Goal: Information Seeking & Learning: Learn about a topic

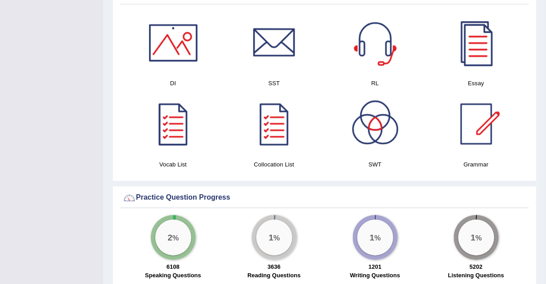
scroll to position [479, 0]
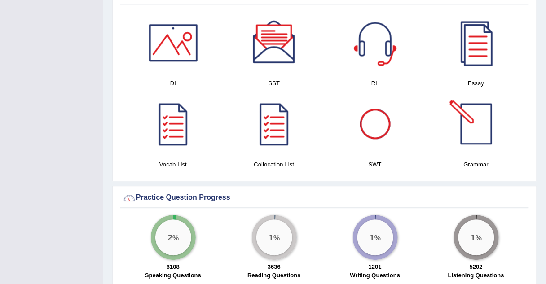
click at [464, 119] on div at bounding box center [476, 123] width 63 height 63
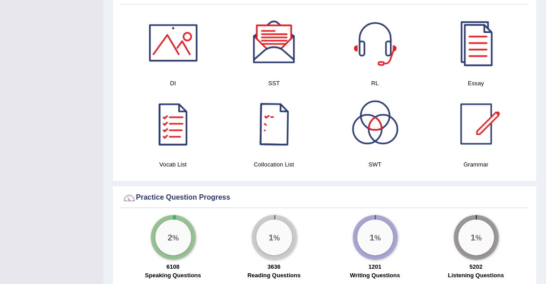
click at [268, 125] on div at bounding box center [274, 123] width 63 height 63
click at [175, 117] on div at bounding box center [173, 123] width 63 height 63
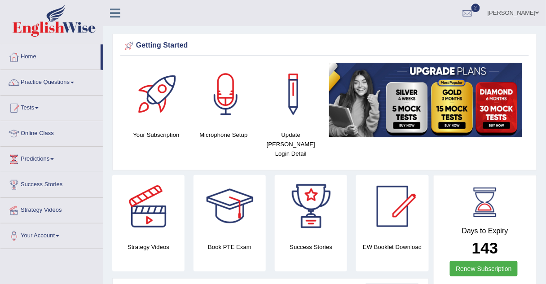
click at [29, 131] on link "Online Class" at bounding box center [51, 132] width 102 height 22
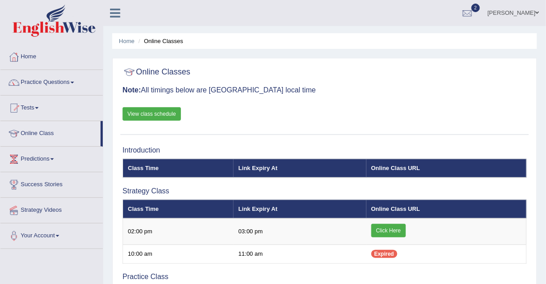
click at [136, 110] on link "View class schedule" at bounding box center [152, 113] width 58 height 13
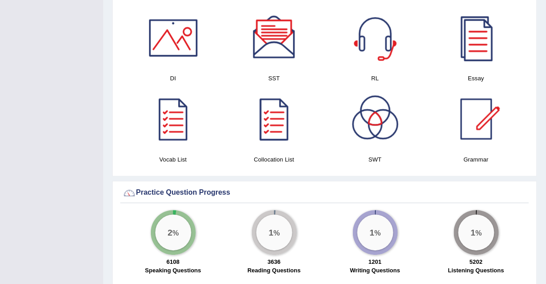
scroll to position [485, 0]
click at [477, 119] on div at bounding box center [476, 118] width 63 height 63
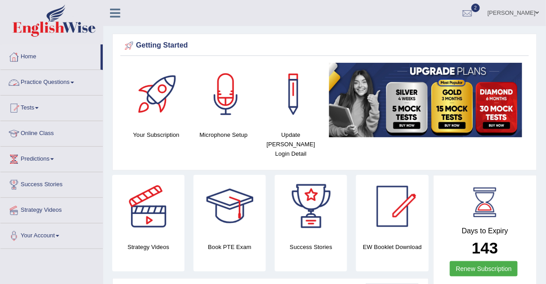
click at [46, 83] on link "Practice Questions" at bounding box center [51, 81] width 102 height 22
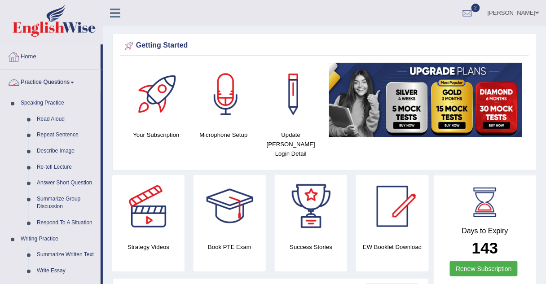
click at [141, 11] on div "Khyati purohit Toggle navigation Username: Khyati_Purohit Access Type: Online S…" at bounding box center [324, 13] width 443 height 26
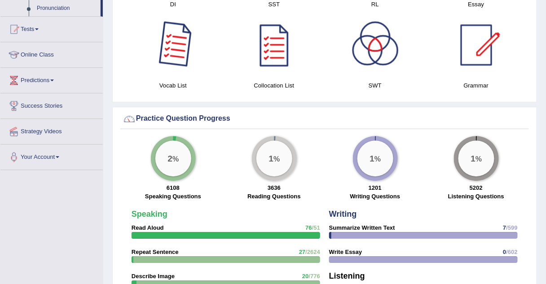
scroll to position [559, 0]
click at [36, 55] on link "Online Class" at bounding box center [51, 53] width 102 height 22
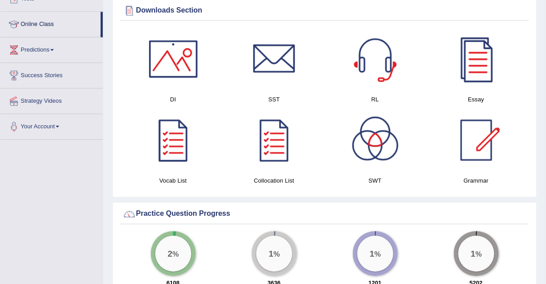
scroll to position [376, 0]
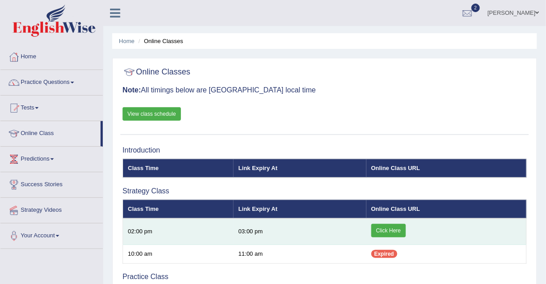
click at [395, 229] on link "Click Here" at bounding box center [388, 230] width 35 height 13
